Goal: Task Accomplishment & Management: Manage account settings

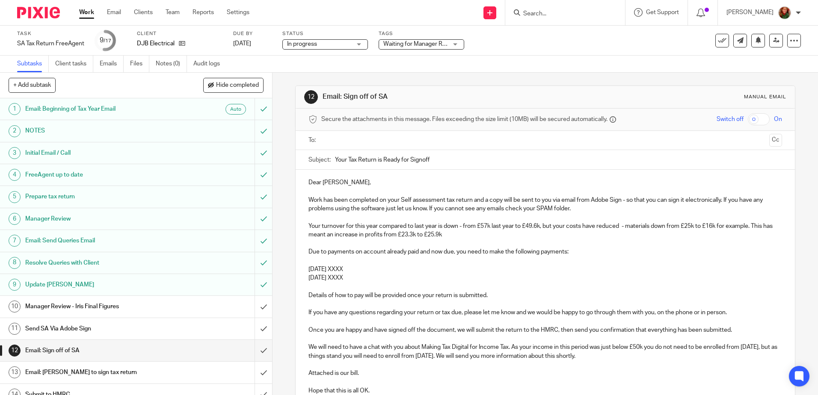
scroll to position [135, 0]
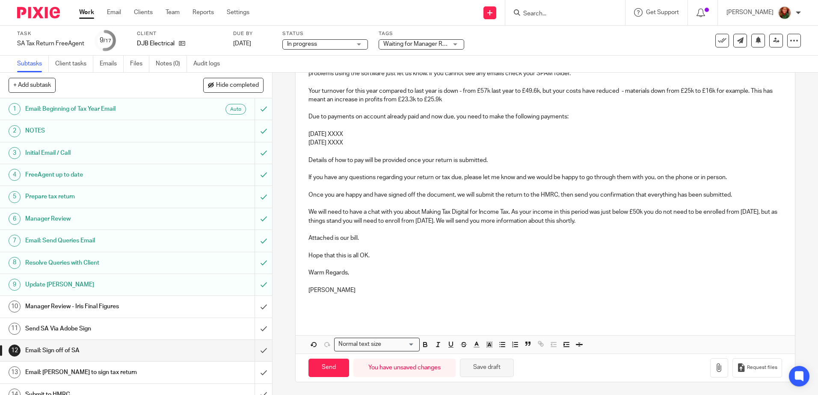
click at [496, 370] on button "Save draft" at bounding box center [487, 368] width 54 height 18
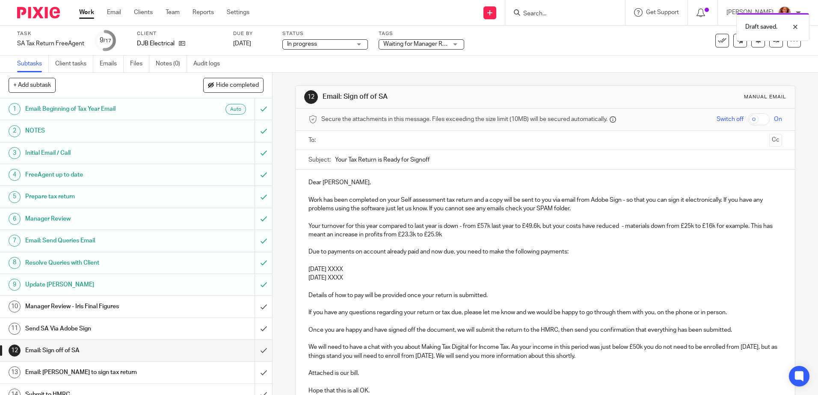
click at [84, 12] on link "Work" at bounding box center [86, 12] width 15 height 9
click at [452, 41] on div "Waiting for Manager Review" at bounding box center [422, 44] width 86 height 10
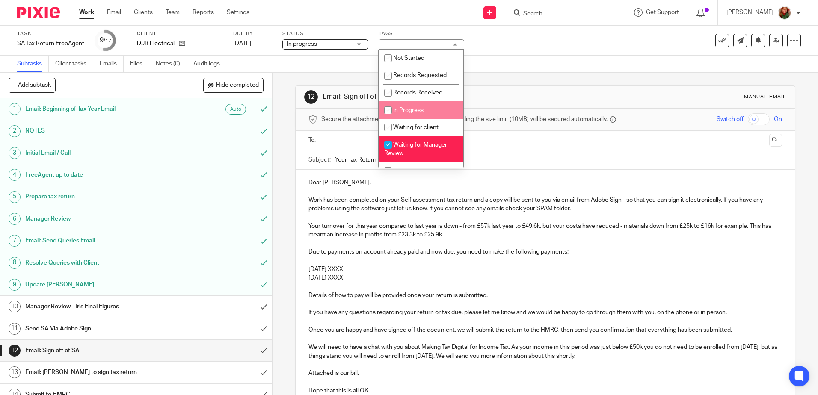
click at [421, 112] on span "In Progress" at bounding box center [408, 110] width 30 height 6
checkbox input "true"
click at [416, 147] on span "Waiting for Manager Review" at bounding box center [415, 149] width 63 height 15
checkbox input "false"
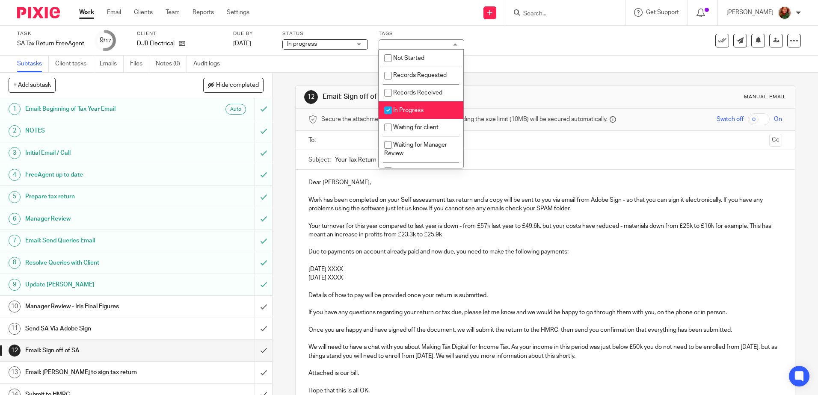
click at [542, 84] on div "12 Email: Sign off of SA Manual email Secure the attachments in this message. F…" at bounding box center [545, 302] width 500 height 458
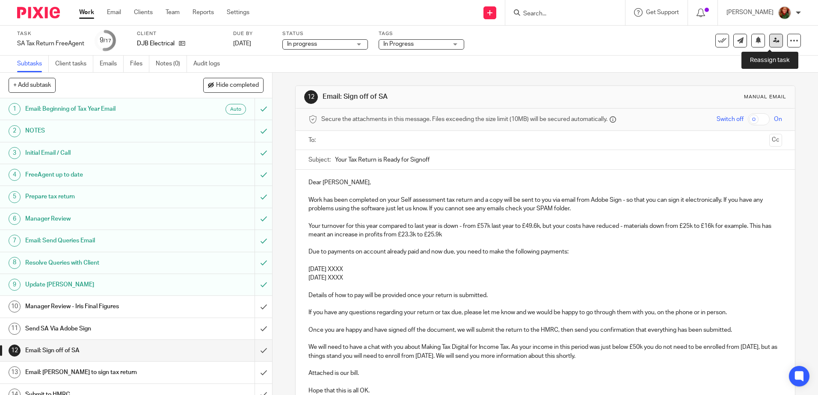
click at [773, 39] on icon at bounding box center [776, 40] width 6 height 6
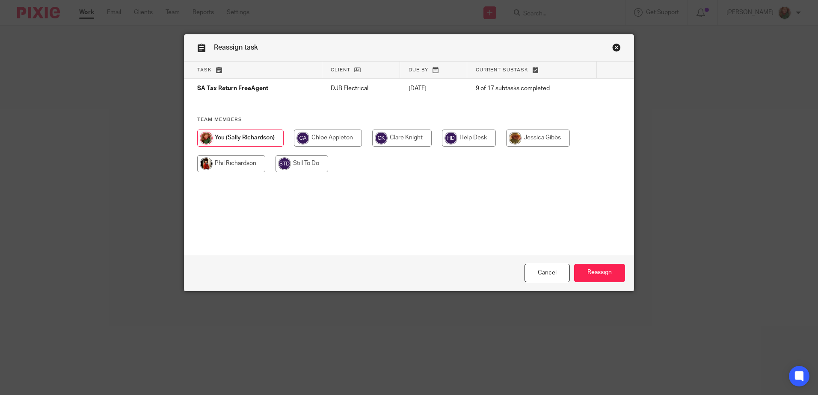
click at [404, 138] on input "radio" at bounding box center [401, 138] width 59 height 17
radio input "true"
click at [601, 274] on input "Reassign" at bounding box center [599, 273] width 51 height 18
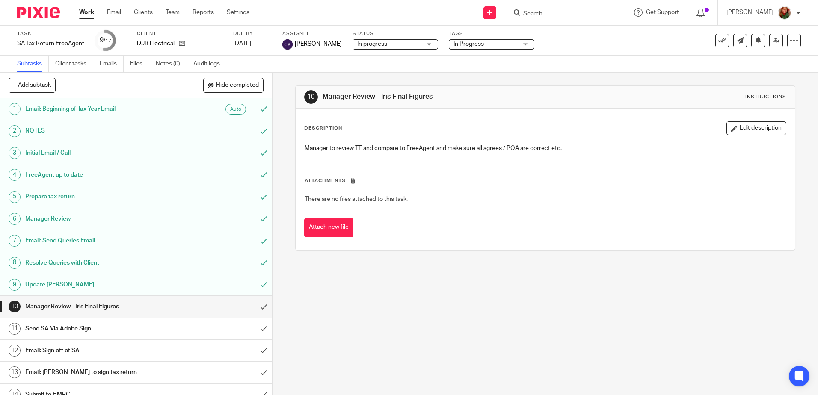
click at [552, 12] on input "Search" at bounding box center [560, 14] width 77 height 8
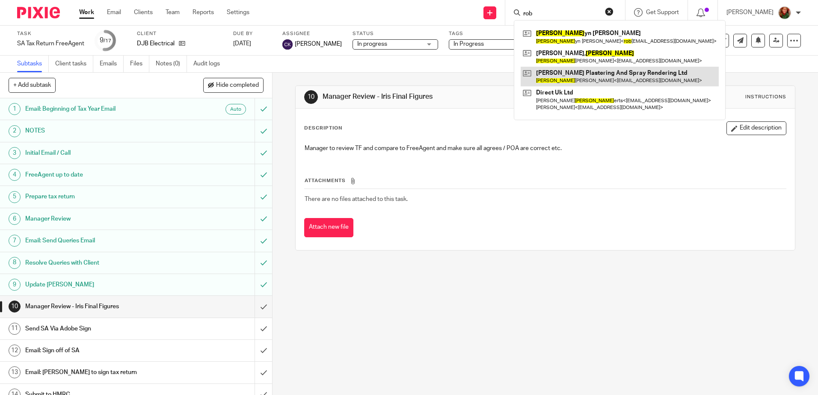
type input "rob"
click at [594, 81] on link at bounding box center [620, 77] width 198 height 20
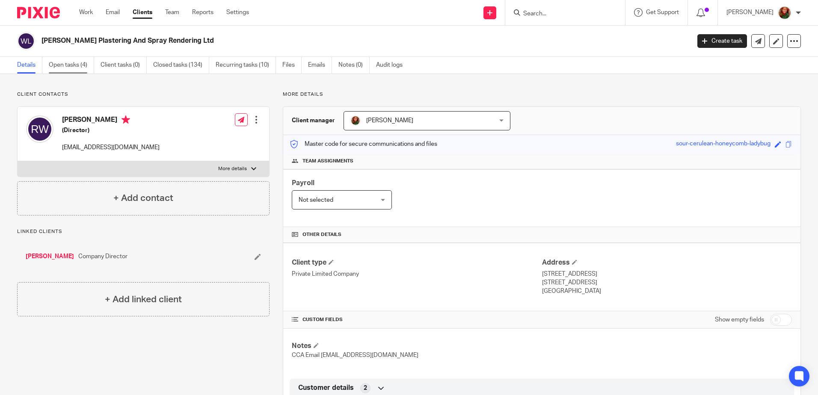
click at [67, 65] on link "Open tasks (4)" at bounding box center [71, 65] width 45 height 17
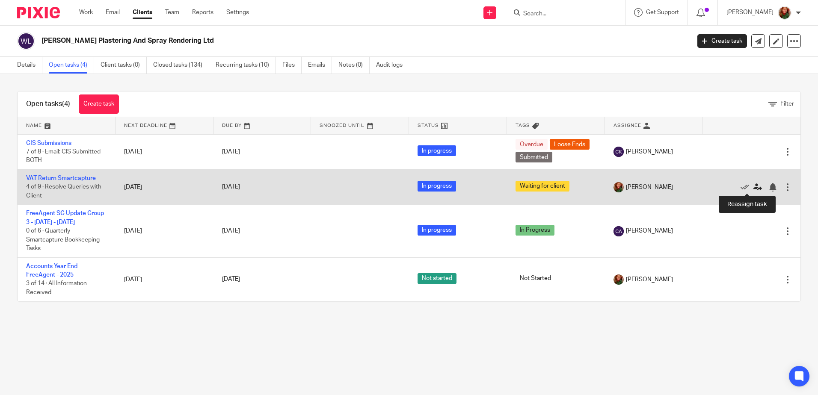
click at [753, 188] on icon at bounding box center [757, 187] width 9 height 9
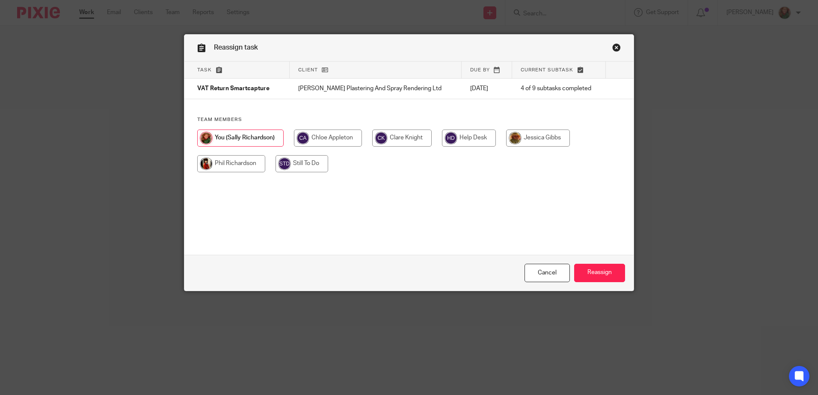
click at [332, 142] on input "radio" at bounding box center [328, 138] width 68 height 17
radio input "true"
click at [588, 274] on input "Reassign" at bounding box center [599, 273] width 51 height 18
